Goal: Find specific page/section: Find specific page/section

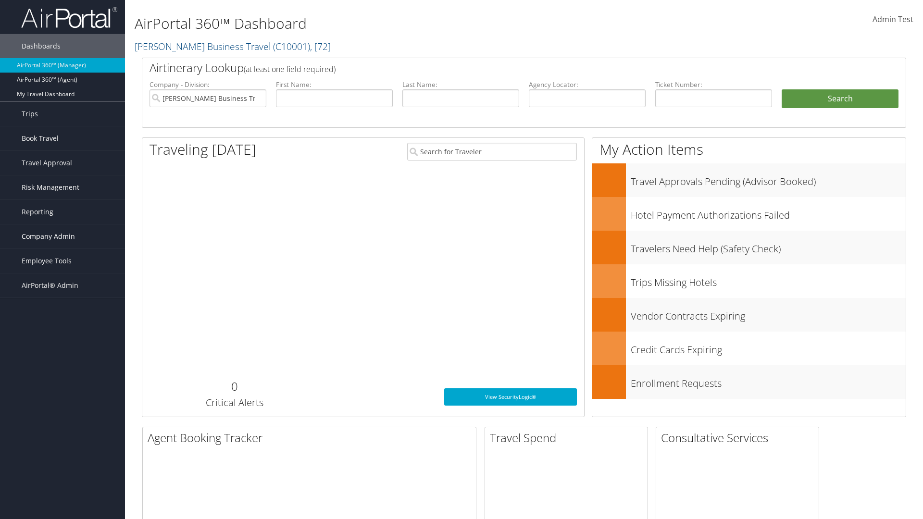
click at [62, 236] on span "Company Admin" at bounding box center [48, 236] width 53 height 24
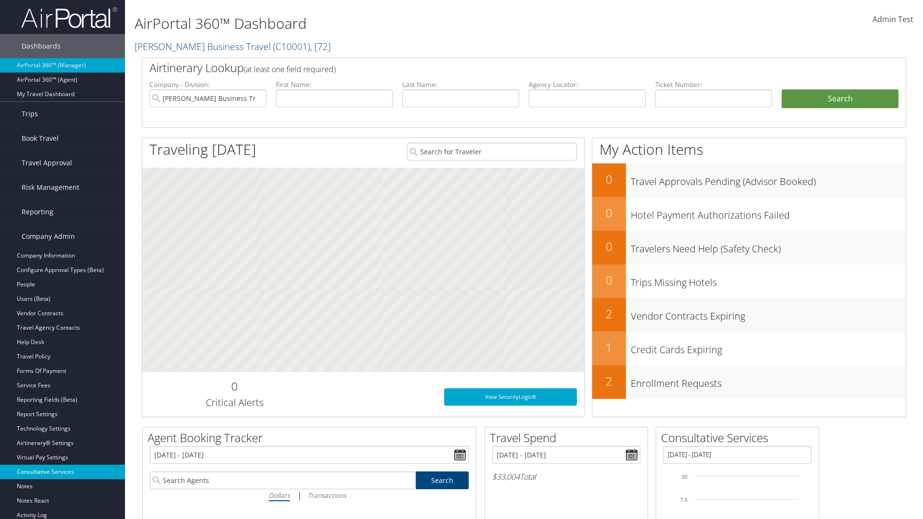
click at [62, 472] on link "Consultative Services" at bounding box center [62, 472] width 125 height 14
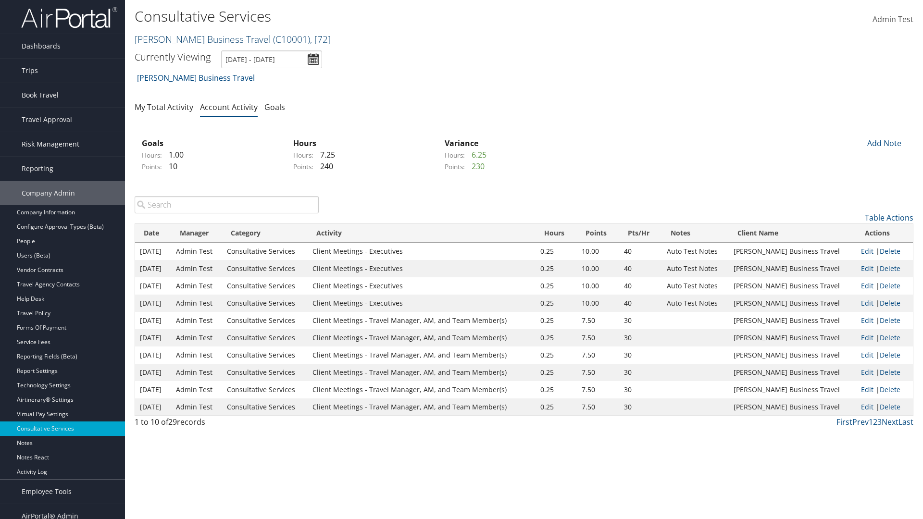
click at [198, 39] on link "[PERSON_NAME] Business Travel ( C10001 ) , [ 72 ]" at bounding box center [233, 39] width 196 height 13
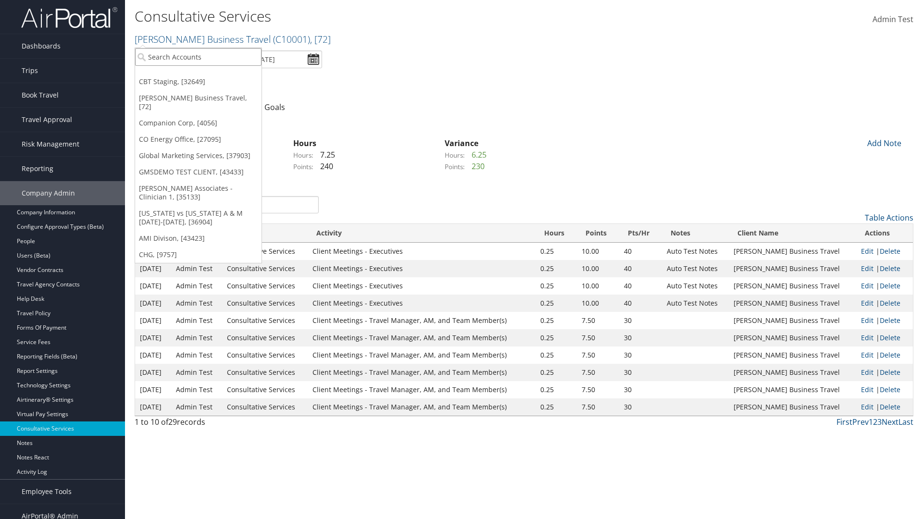
click at [198, 57] on input "search" at bounding box center [198, 57] width 126 height 18
type input "[PERSON_NAME] Business Travel"
click at [211, 74] on div "[PERSON_NAME] Business Travel (C10001), [72]" at bounding box center [212, 74] width 164 height 9
